Goal: Navigation & Orientation: Find specific page/section

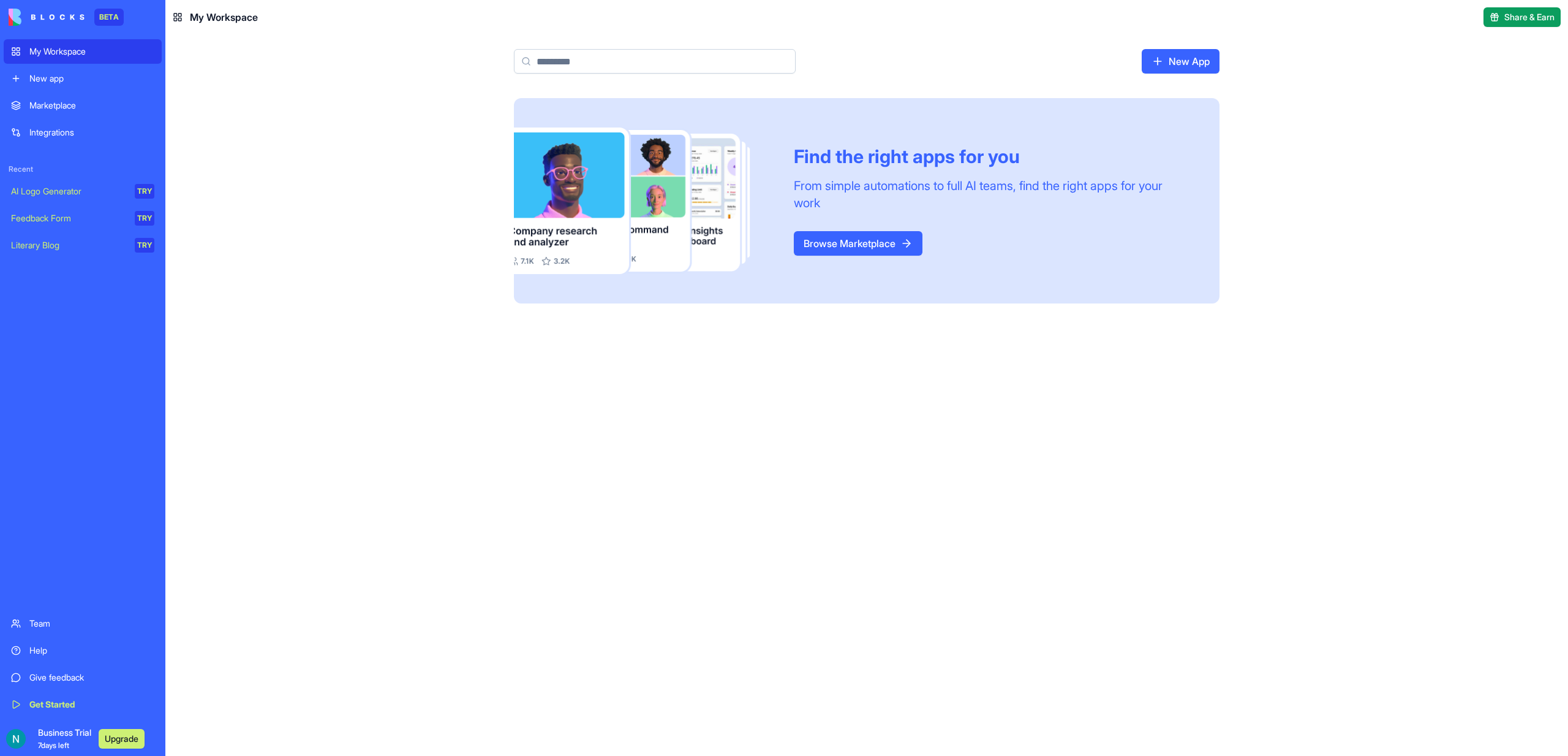
click at [138, 746] on button "Upgrade" at bounding box center [122, 738] width 46 height 20
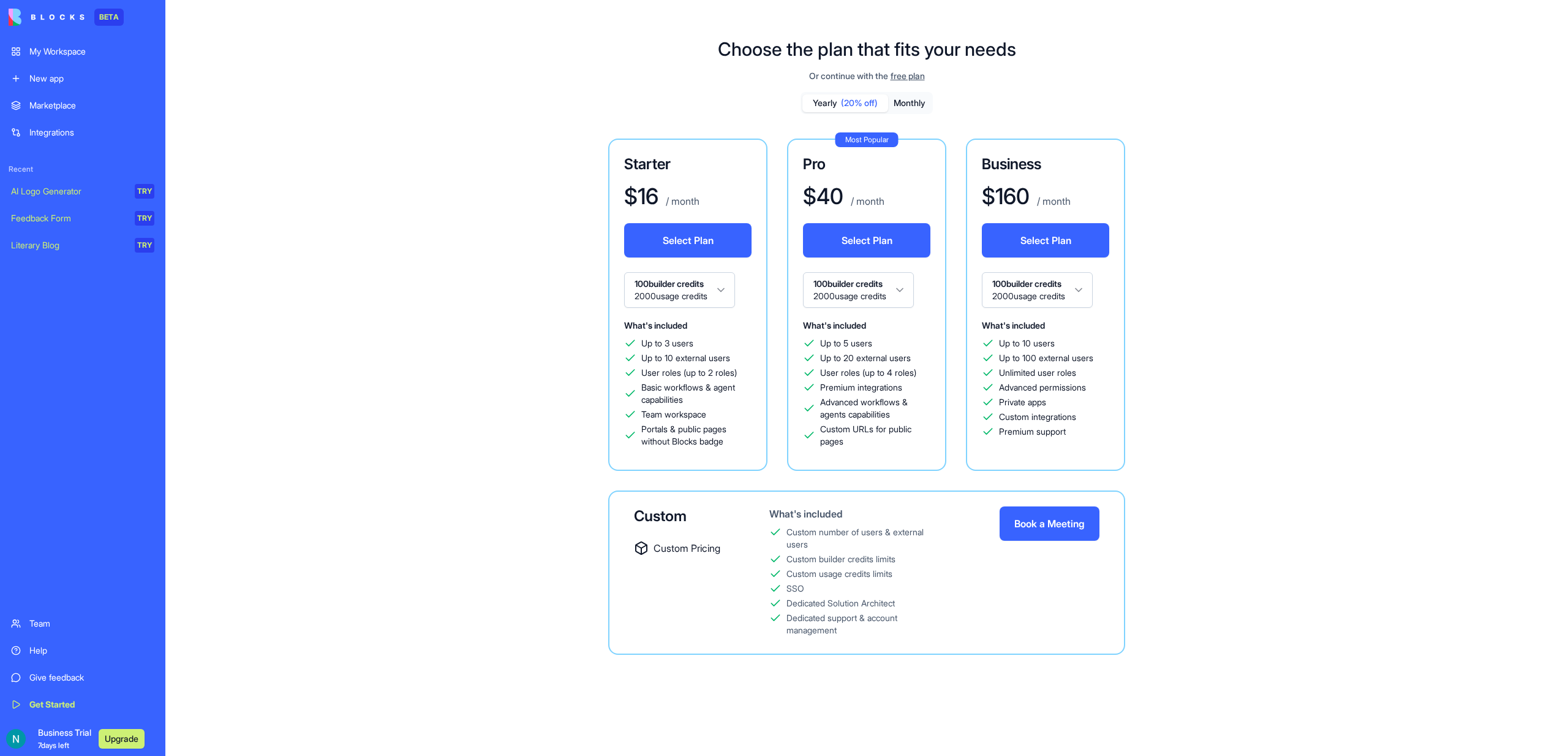
click at [57, 47] on div "My Workspace" at bounding box center [92, 51] width 125 height 13
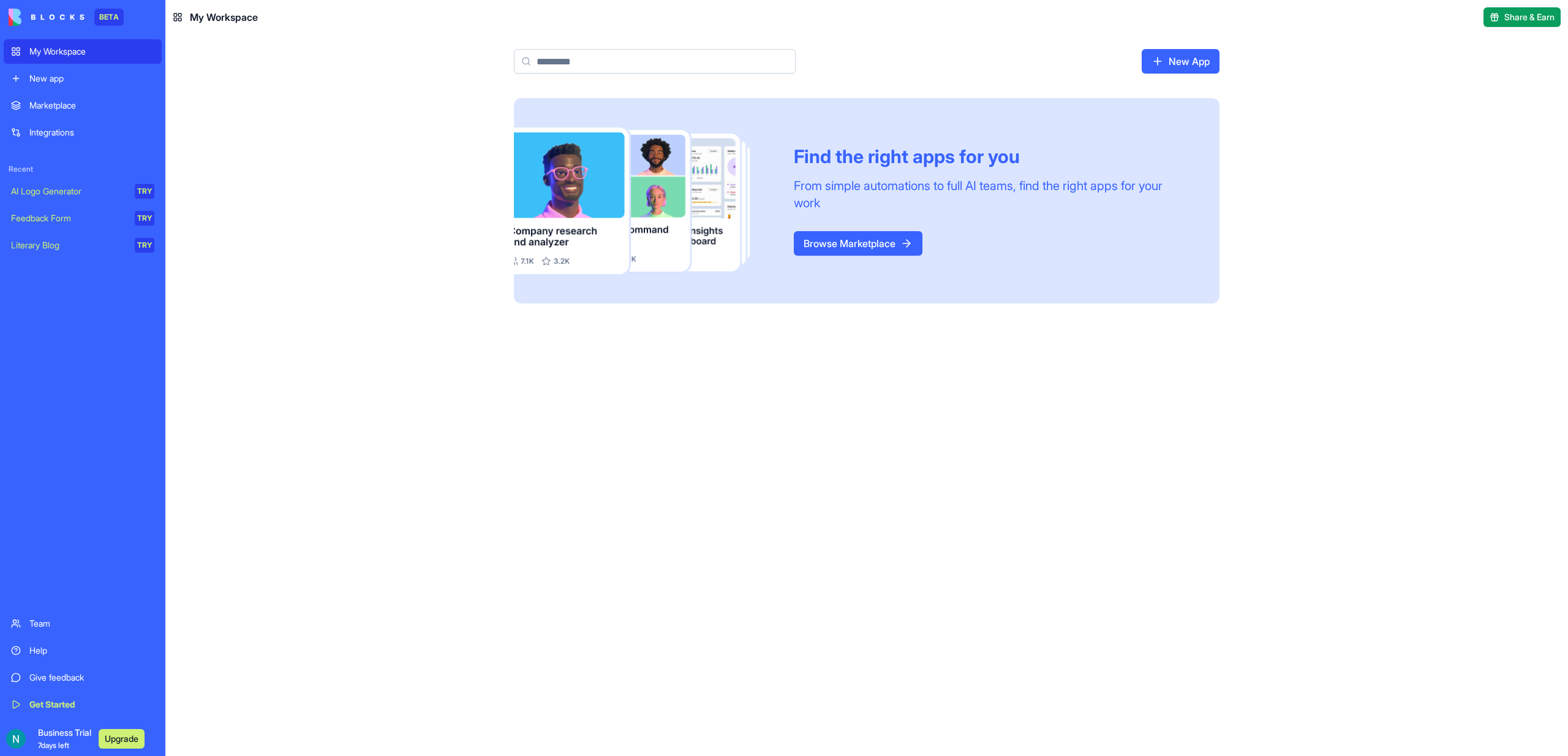
click at [48, 70] on link "New app" at bounding box center [82, 78] width 158 height 25
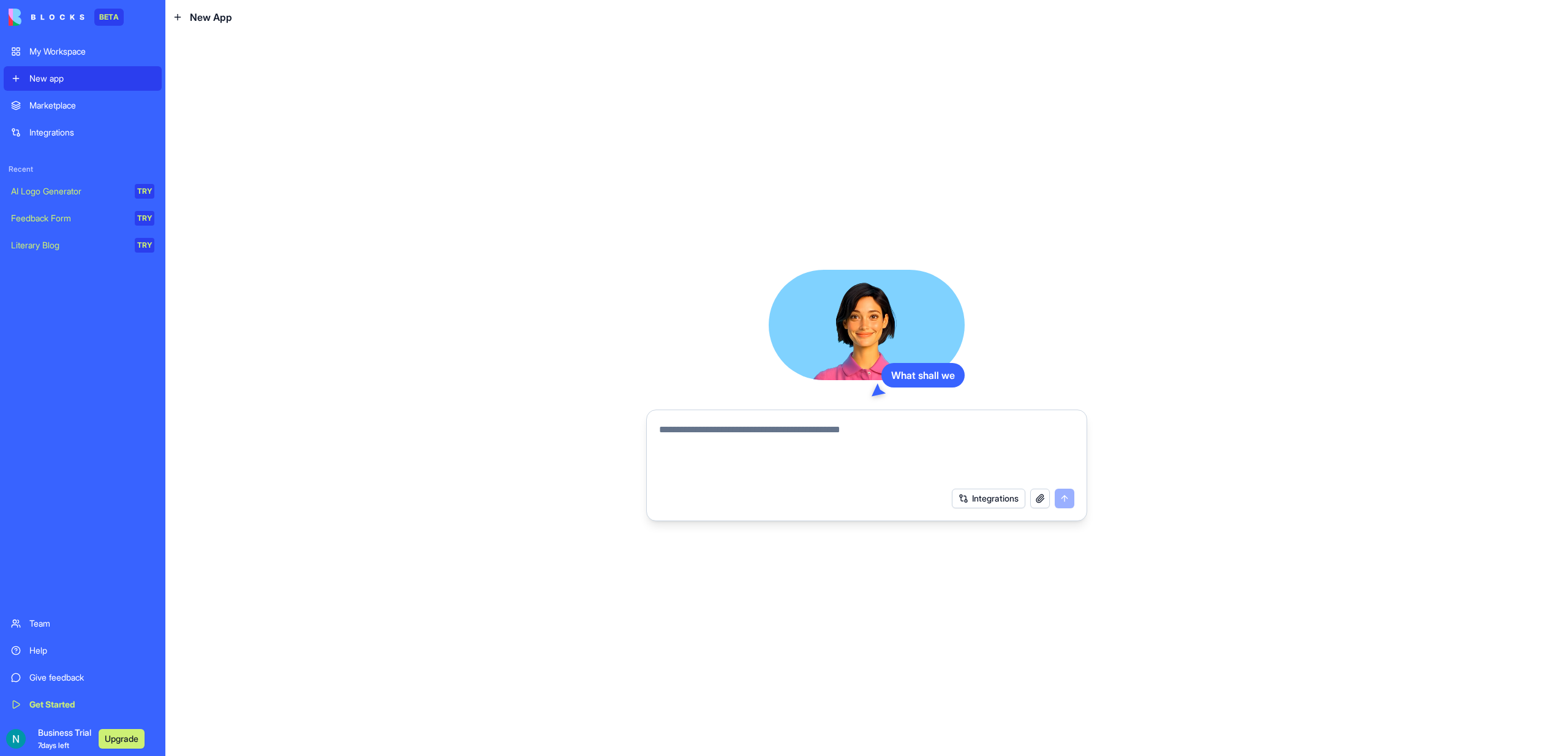
click at [51, 97] on link "Marketplace" at bounding box center [82, 105] width 158 height 25
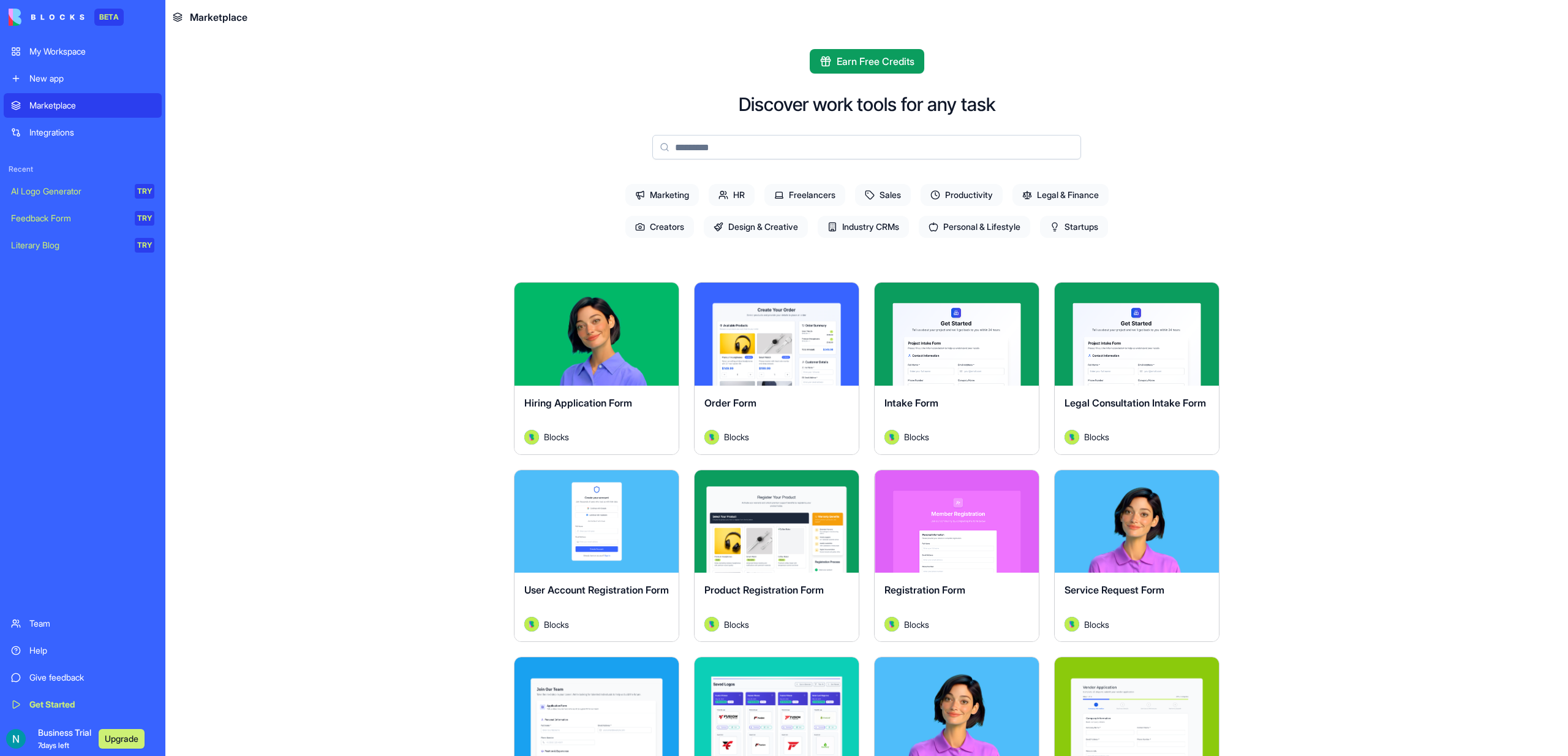
click at [60, 130] on div "Integrations" at bounding box center [92, 132] width 125 height 13
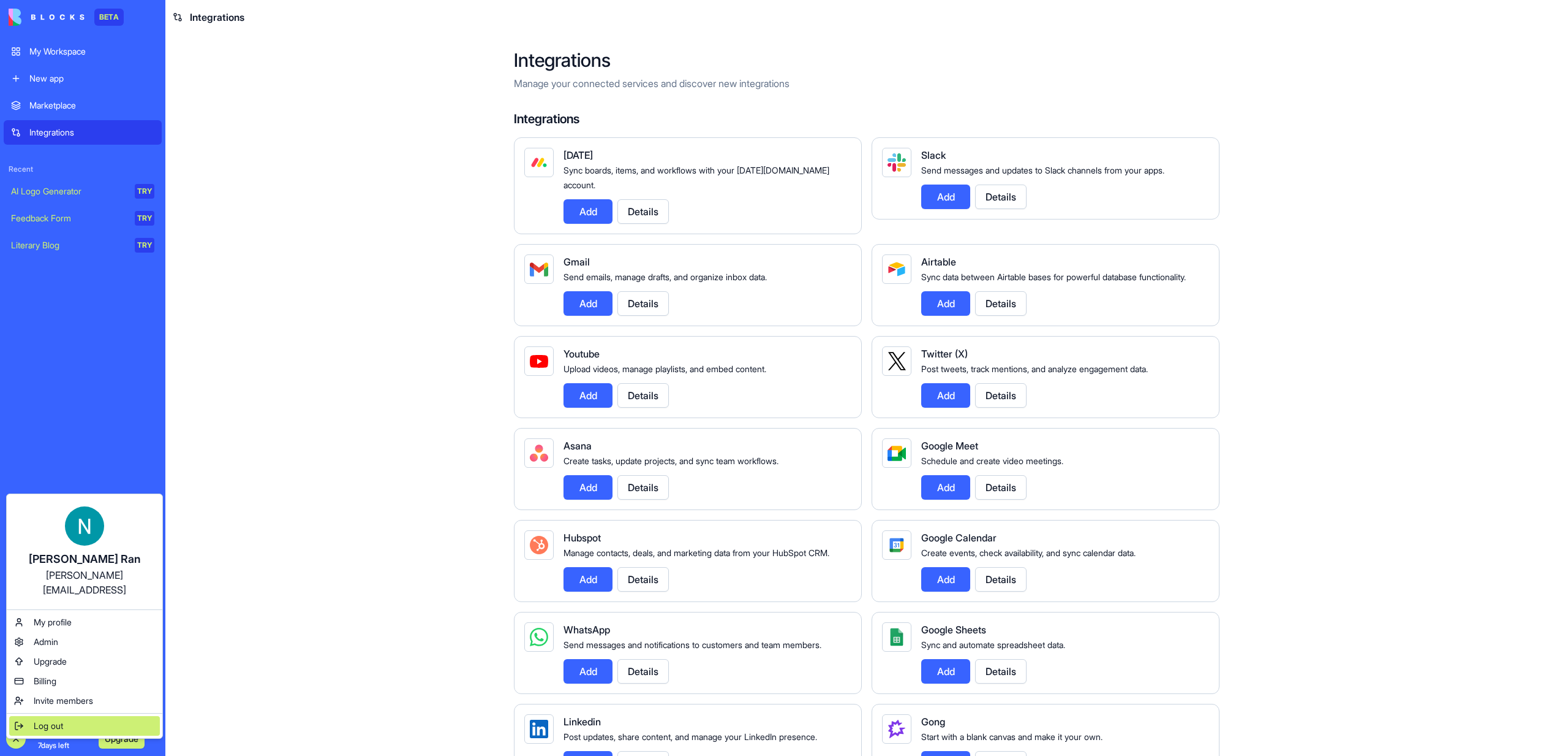
click at [52, 720] on span "Log out" at bounding box center [48, 726] width 29 height 13
